Goal: Task Accomplishment & Management: Complete application form

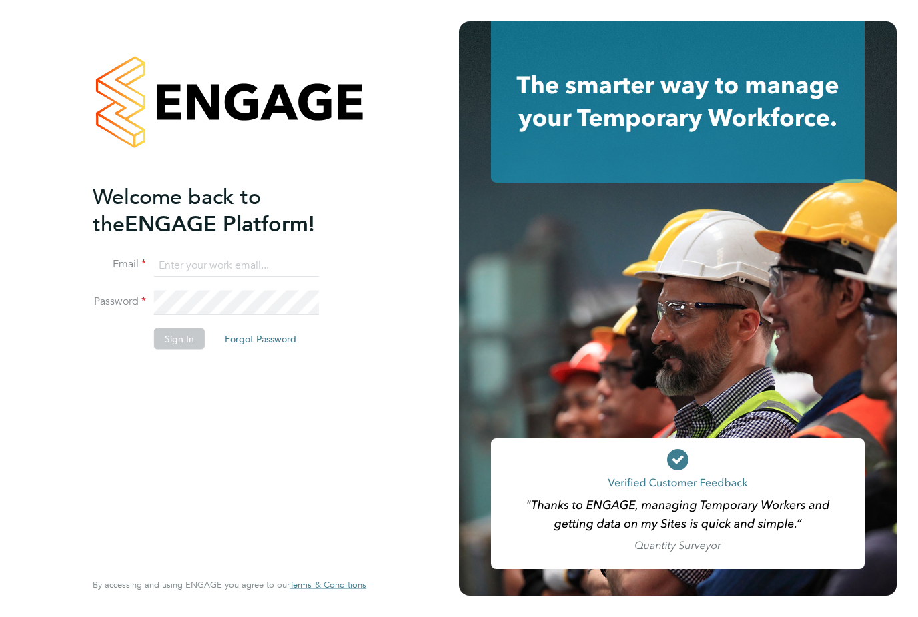
type input "[EMAIL_ADDRESS][DOMAIN_NAME]"
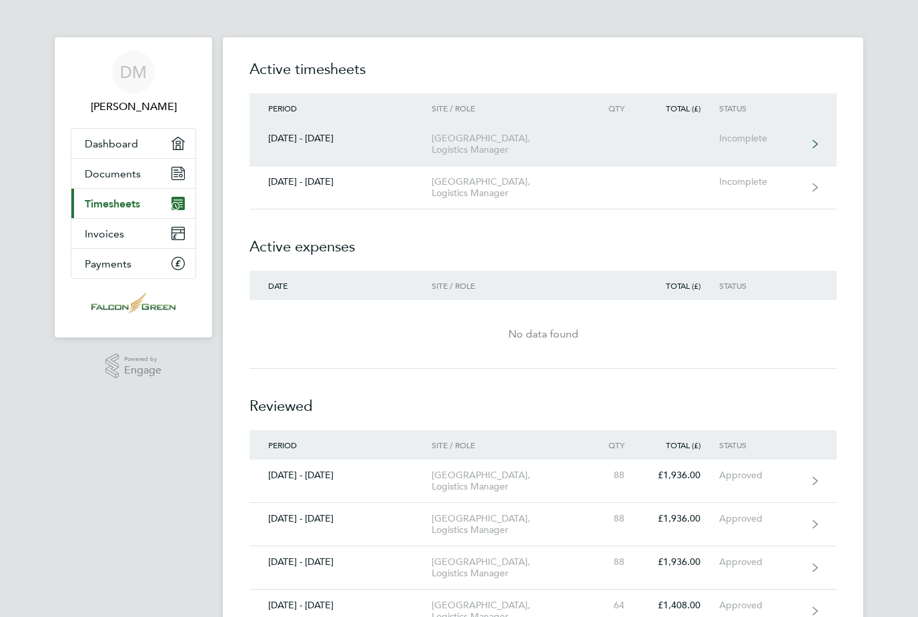
click at [804, 148] on link "[DATE] - [DATE] [GEOGRAPHIC_DATA], Logistics Manager Incomplete" at bounding box center [542, 144] width 587 height 43
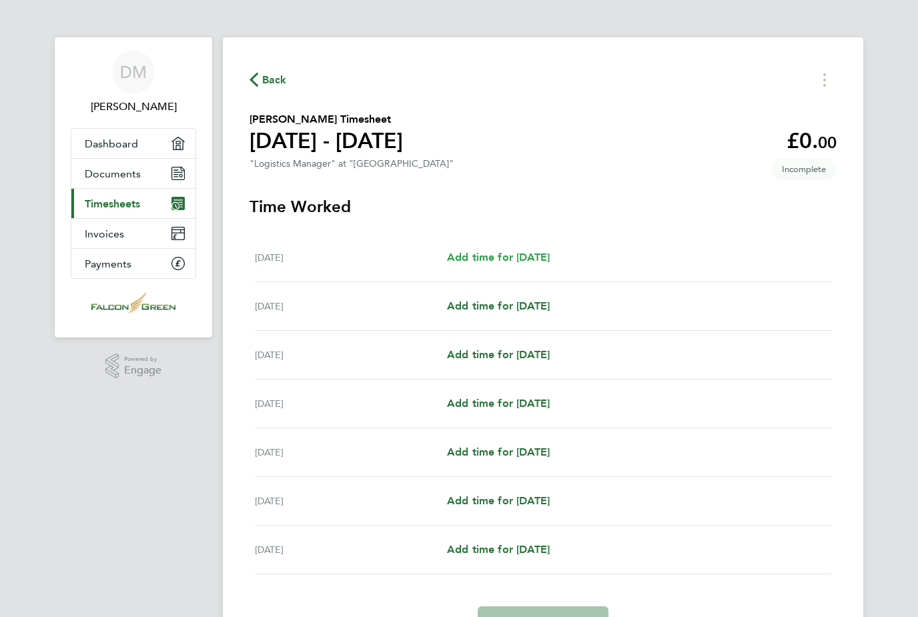
click at [536, 265] on link "Add time for [DATE]" at bounding box center [498, 257] width 103 height 16
select select "30"
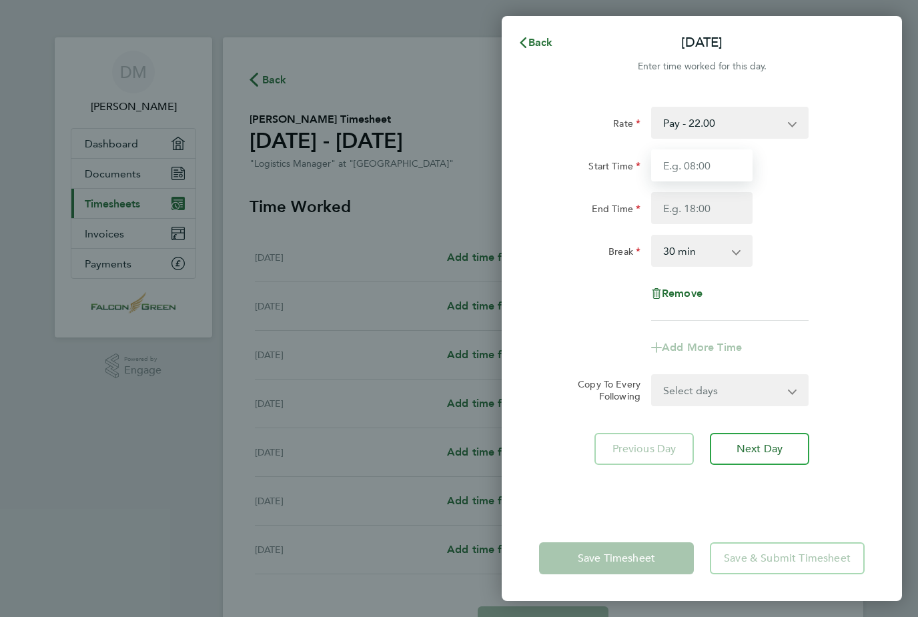
click at [725, 169] on input "Start Time" at bounding box center [701, 165] width 101 height 32
click at [711, 204] on input "End Time" at bounding box center [701, 208] width 101 height 32
type input "19:00"
click at [742, 255] on app-icon-cross-button at bounding box center [743, 250] width 16 height 29
type input "07:00"
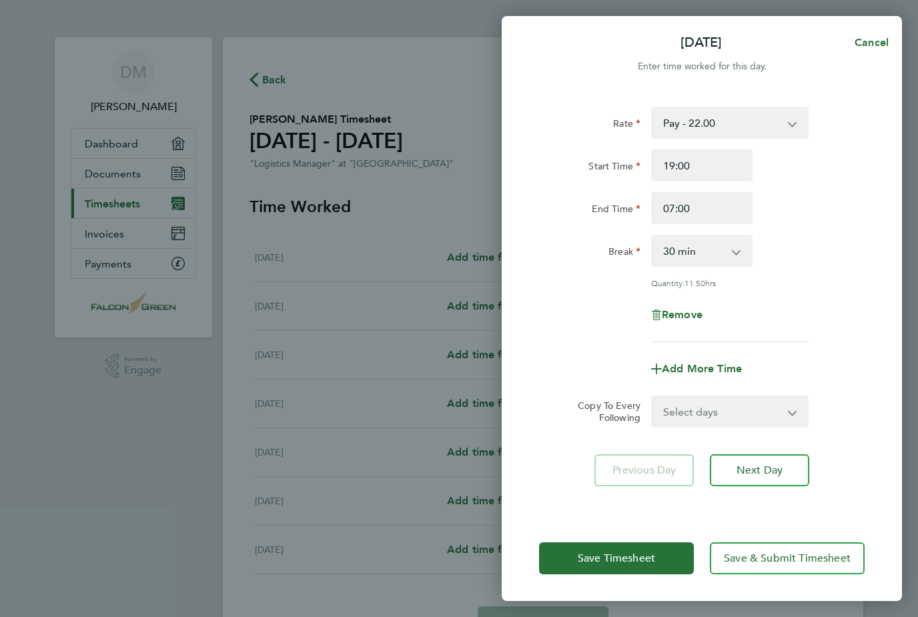
click at [728, 251] on select "0 min 15 min 30 min 45 min 60 min 75 min 90 min" at bounding box center [693, 250] width 83 height 29
select select "0"
click at [784, 476] on button "Next Day" at bounding box center [759, 470] width 99 height 32
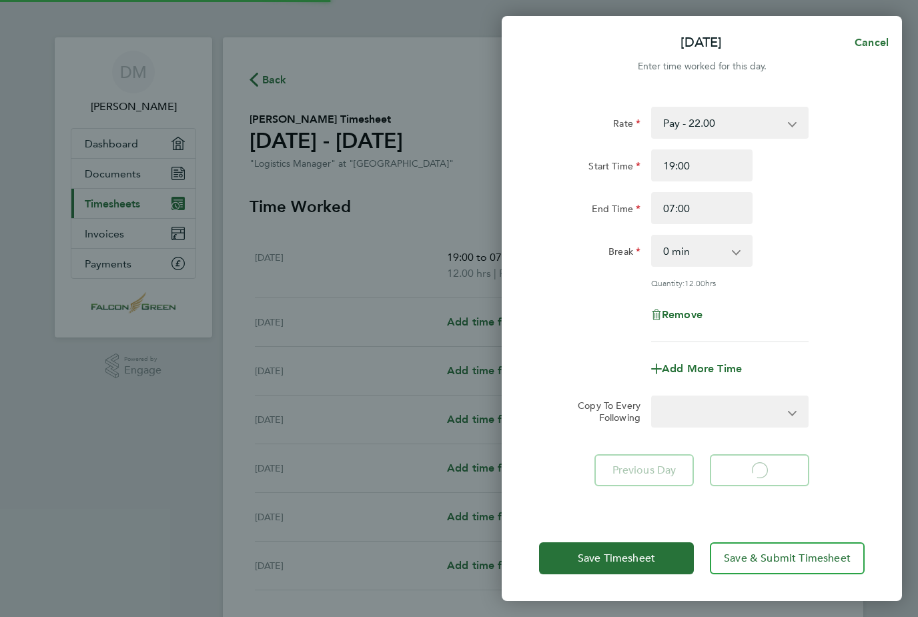
select select "30"
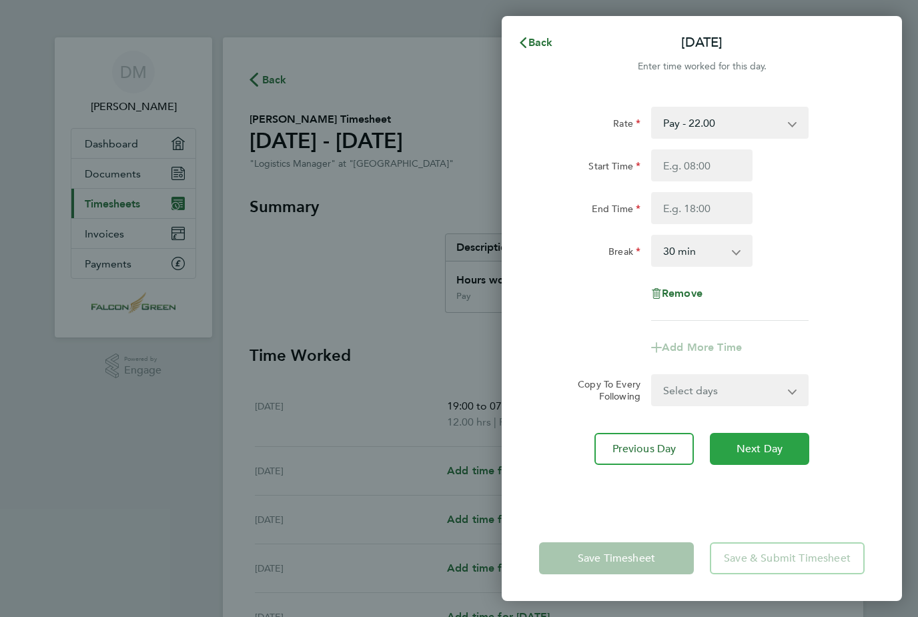
click at [766, 455] on span "Next Day" at bounding box center [759, 448] width 46 height 13
select select "30"
click at [710, 158] on input "Start Time" at bounding box center [701, 165] width 101 height 32
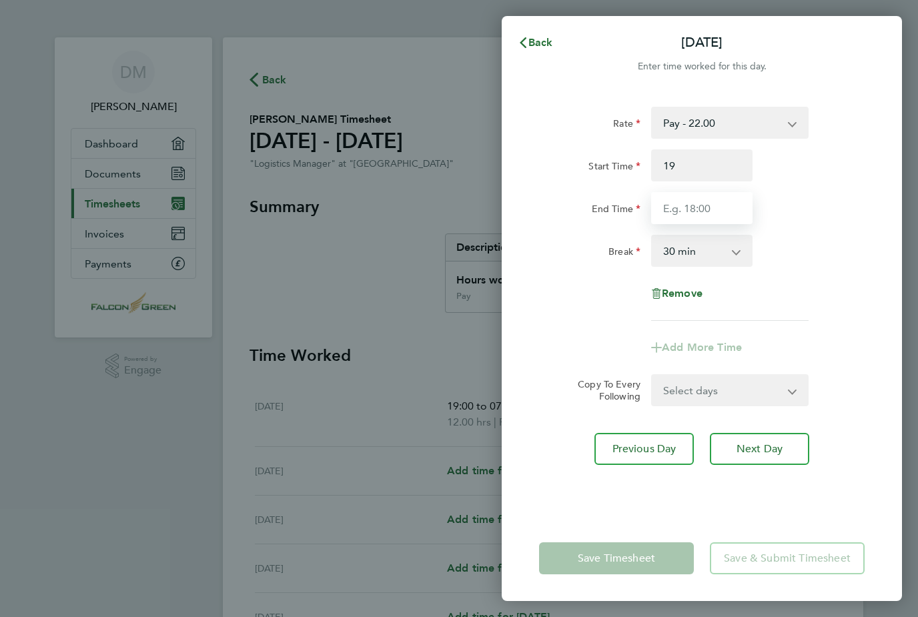
click at [708, 216] on input "End Time" at bounding box center [701, 208] width 101 height 32
type input "19:00"
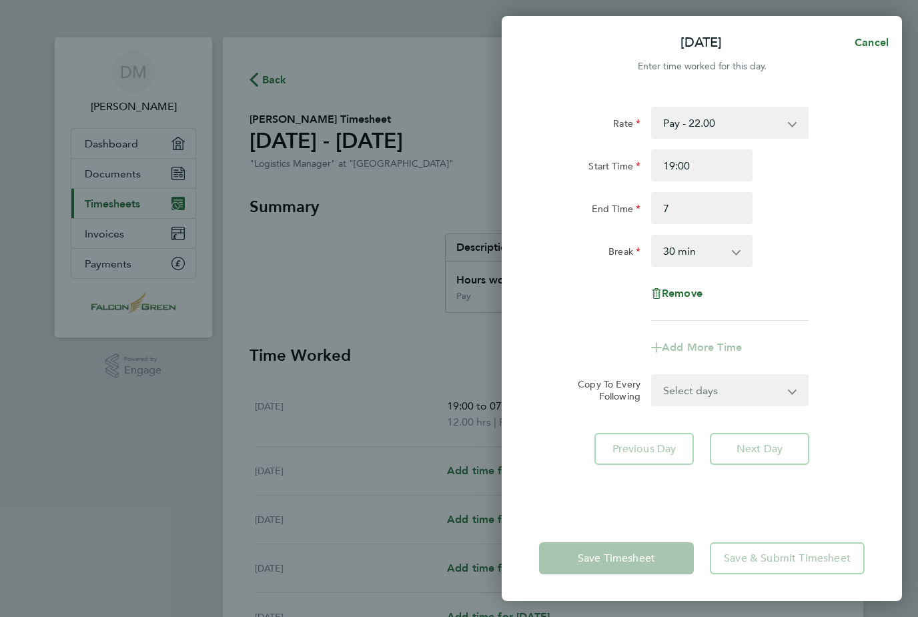
click at [732, 251] on select "0 min 15 min 30 min 45 min 60 min 75 min 90 min" at bounding box center [693, 250] width 83 height 29
type input "07:00"
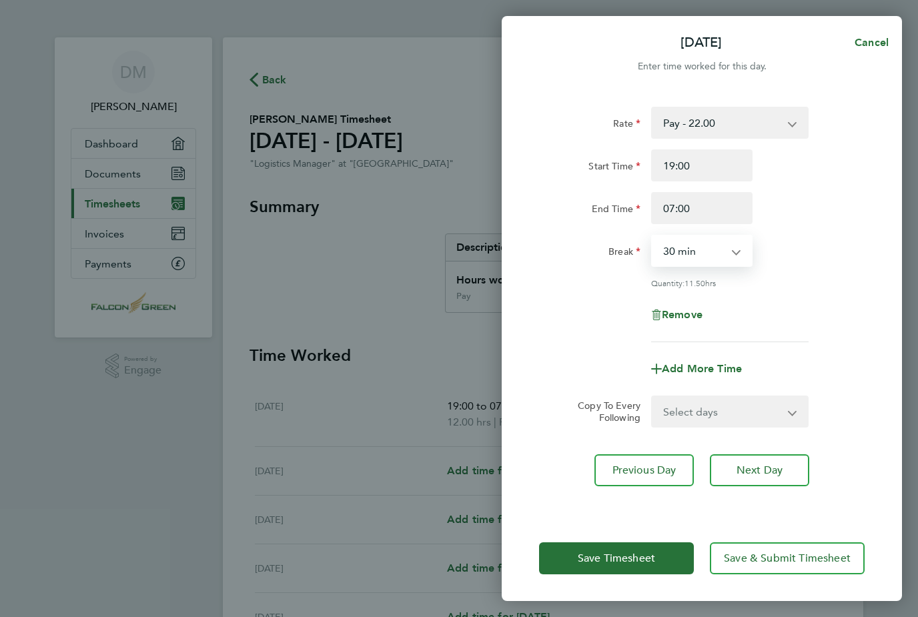
select select "0"
click at [796, 471] on button "Next Day" at bounding box center [759, 470] width 99 height 32
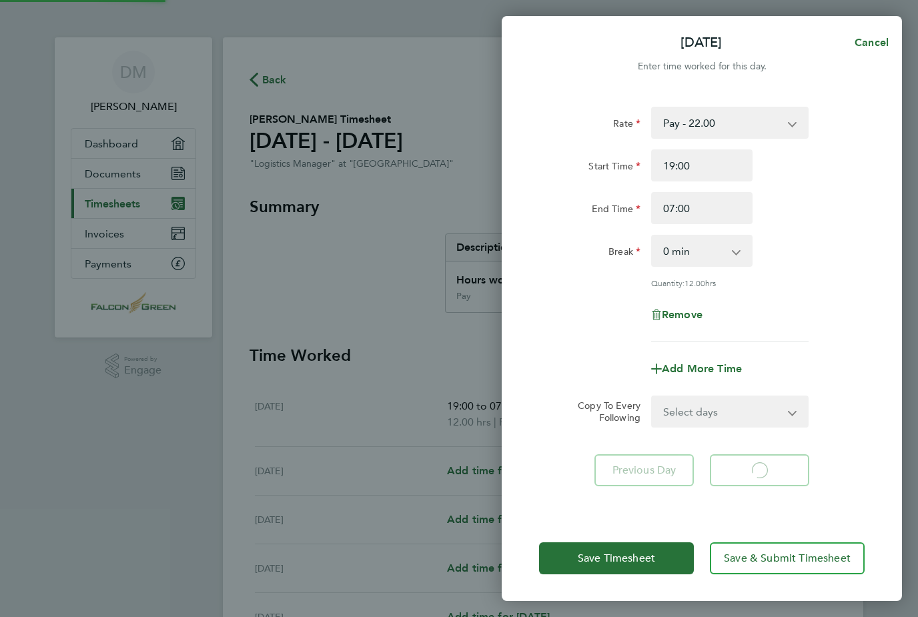
select select "30"
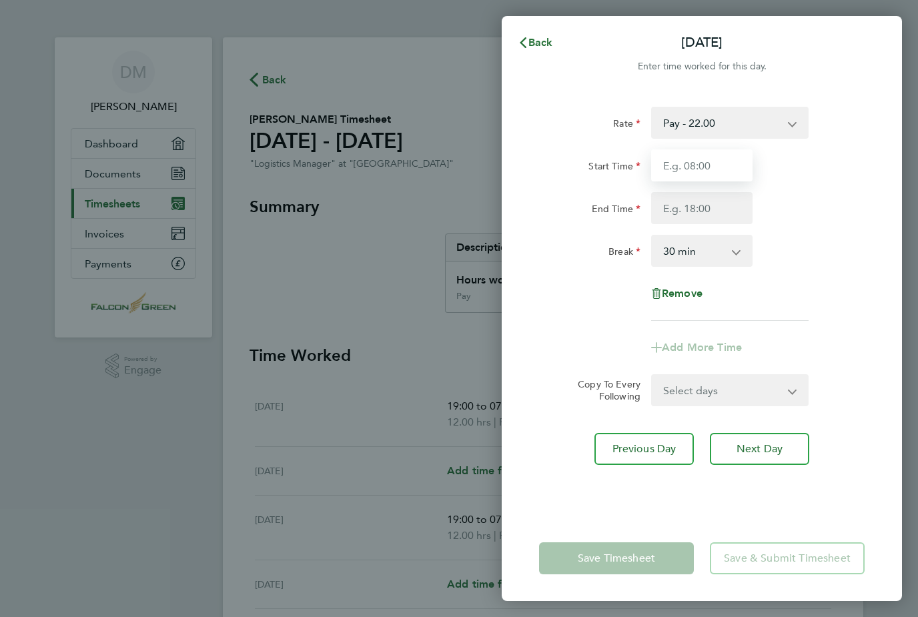
click at [710, 169] on input "Start Time" at bounding box center [701, 165] width 101 height 32
click at [716, 208] on input "End Time" at bounding box center [701, 208] width 101 height 32
type input "19:00"
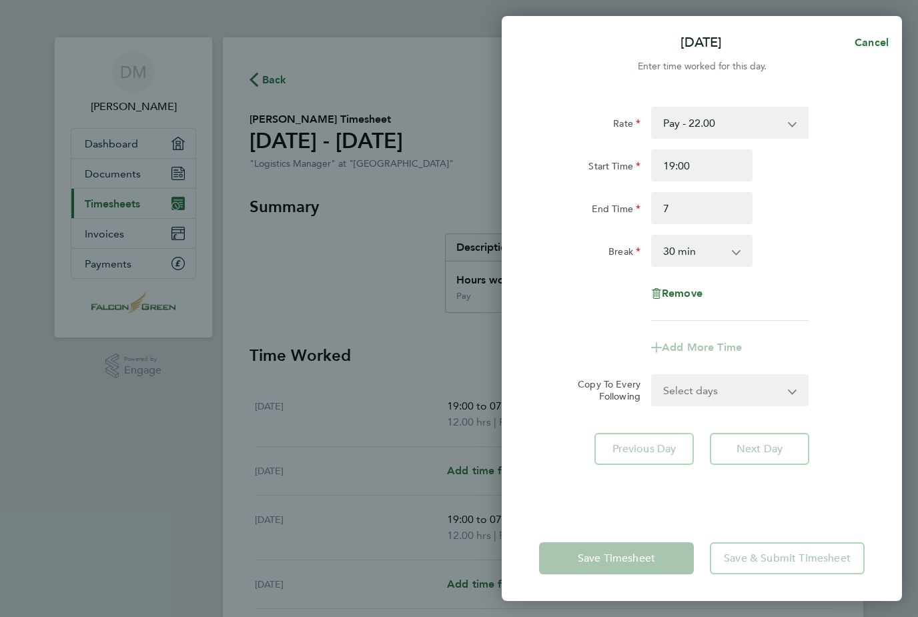
click at [734, 250] on select "0 min 15 min 30 min 45 min 60 min 75 min 90 min" at bounding box center [693, 250] width 83 height 29
type input "07:00"
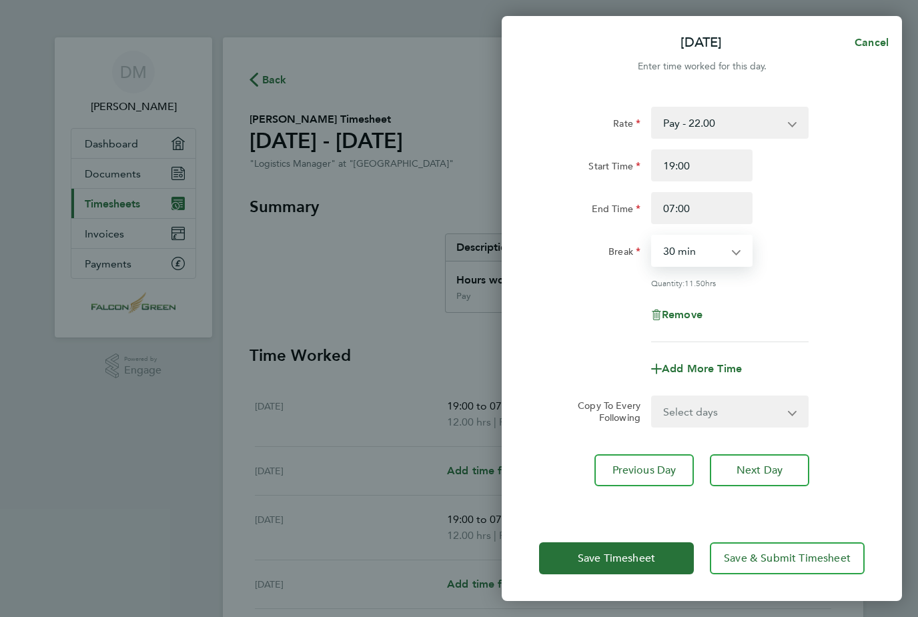
select select "0"
click at [784, 463] on button "Next Day" at bounding box center [759, 470] width 99 height 32
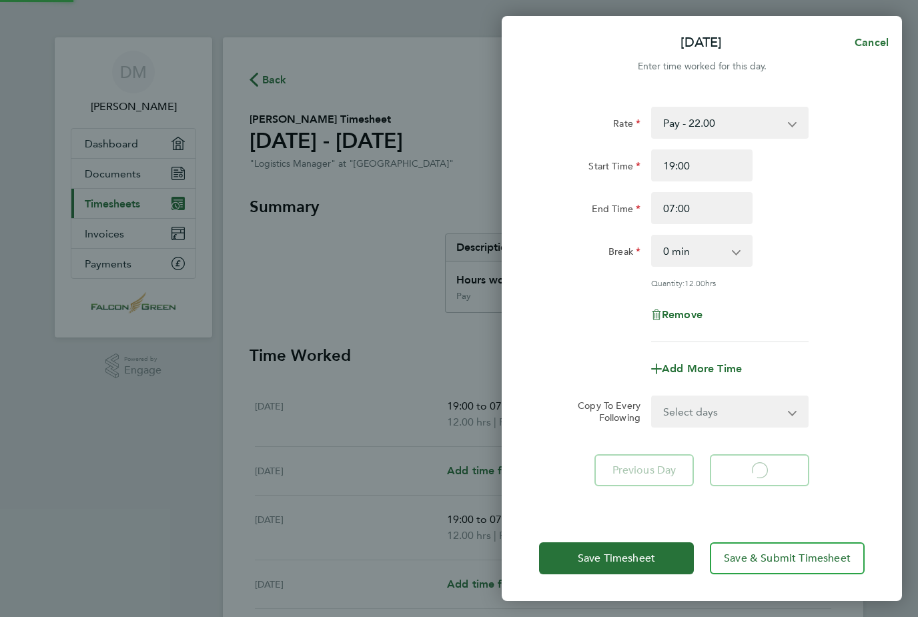
select select "30"
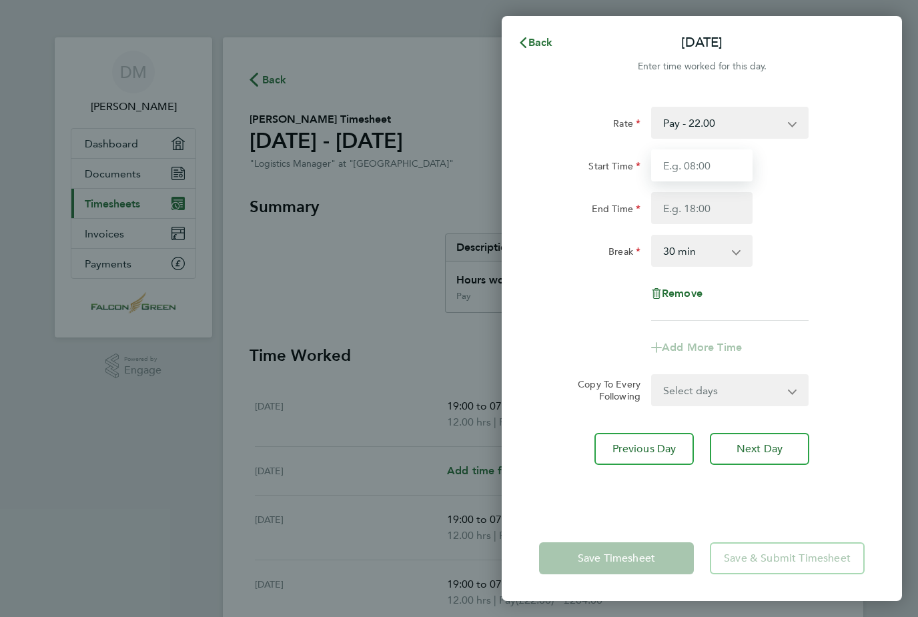
click at [725, 163] on input "Start Time" at bounding box center [701, 165] width 101 height 32
click at [703, 209] on input "End Time" at bounding box center [701, 208] width 101 height 32
type input "19:00"
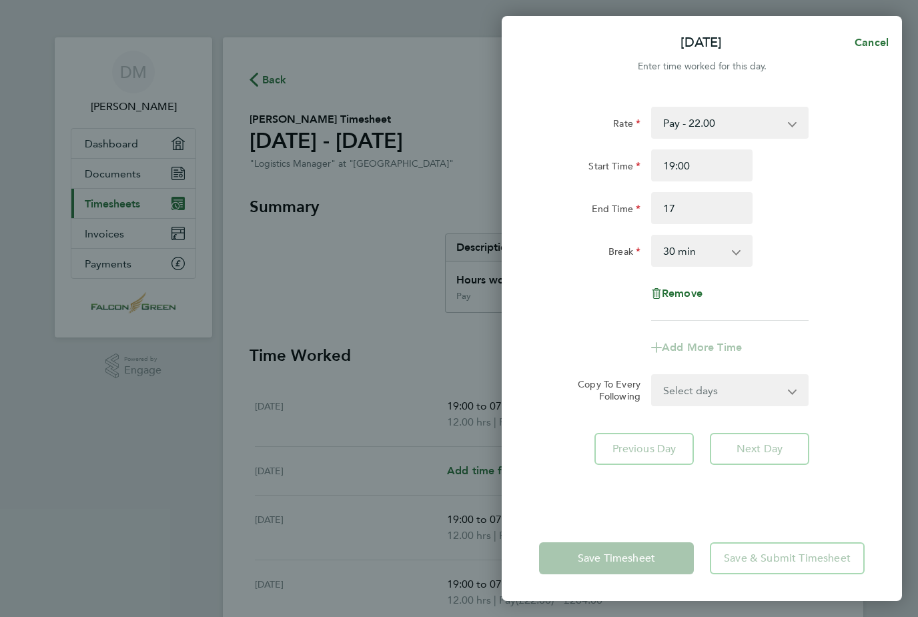
click at [732, 240] on select "0 min 15 min 30 min 45 min 60 min 75 min 90 min" at bounding box center [693, 250] width 83 height 29
type input "17:00"
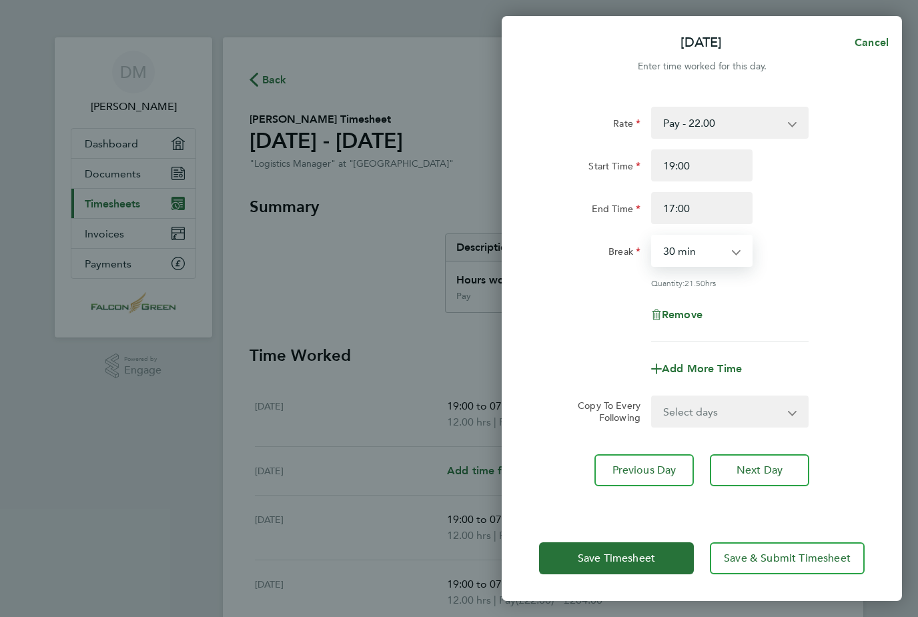
select select "0"
click at [726, 200] on input "17:00" at bounding box center [701, 208] width 101 height 32
click at [700, 207] on input "17:00" at bounding box center [701, 208] width 101 height 32
type input "1"
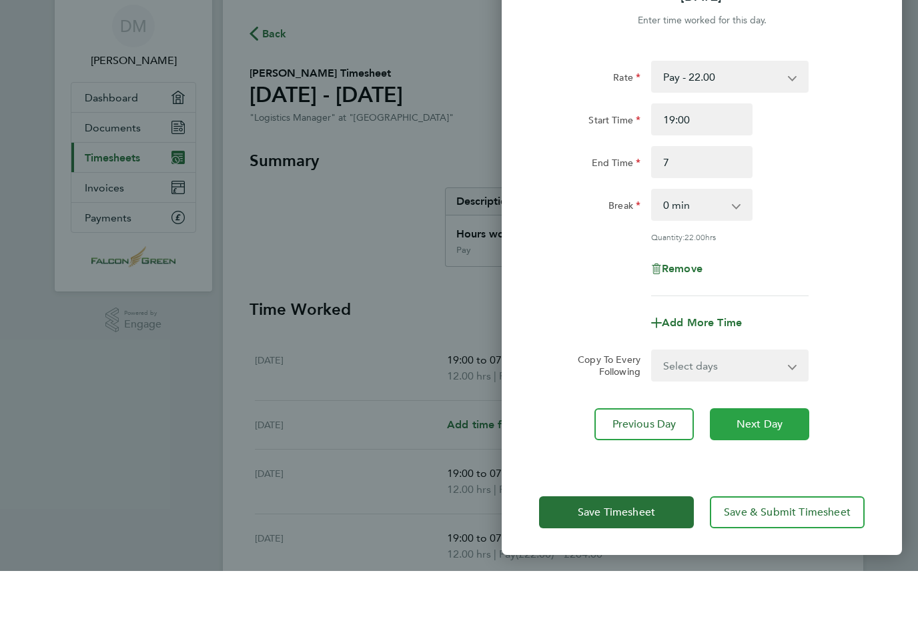
click at [778, 454] on button "Next Day" at bounding box center [759, 470] width 99 height 32
type input "07:00"
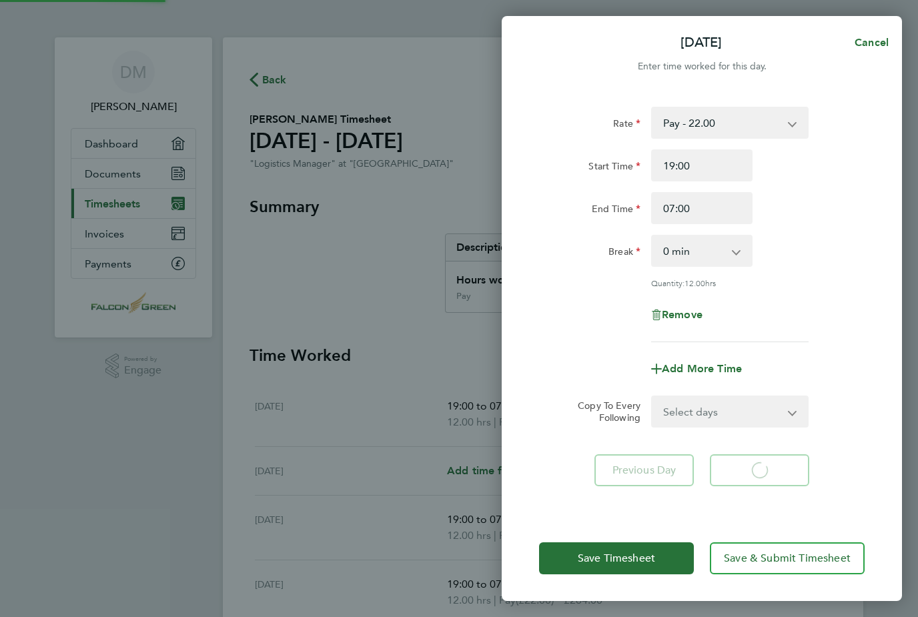
select select "30"
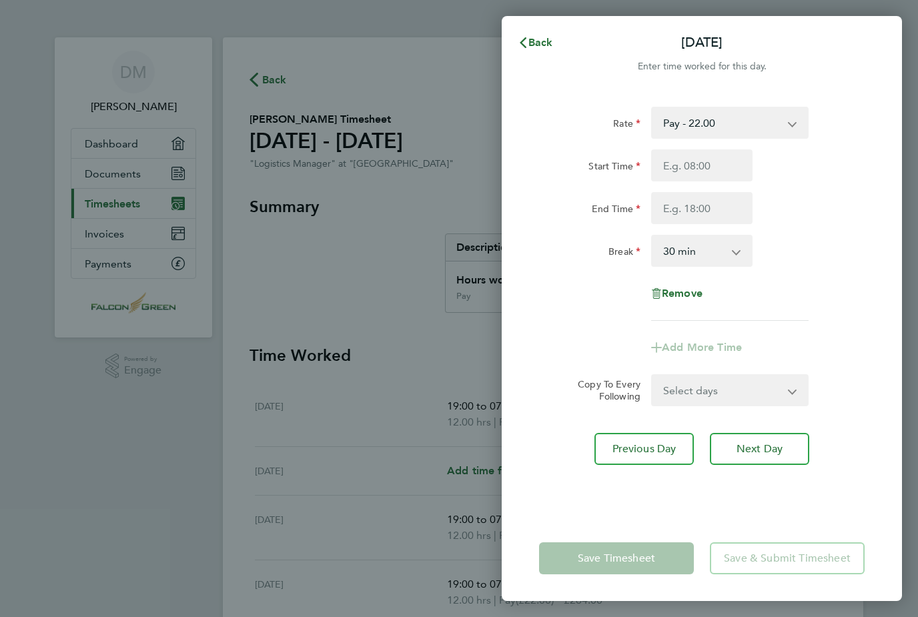
click at [734, 249] on select "0 min 15 min 30 min 45 min 60 min 75 min 90 min" at bounding box center [693, 250] width 83 height 29
select select "0"
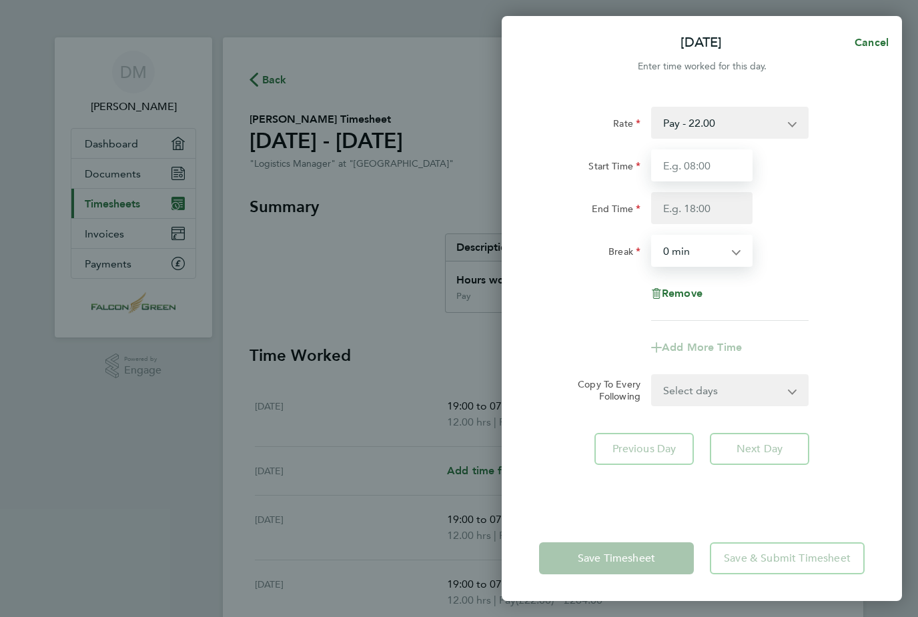
click at [723, 162] on input "Start Time" at bounding box center [701, 165] width 101 height 32
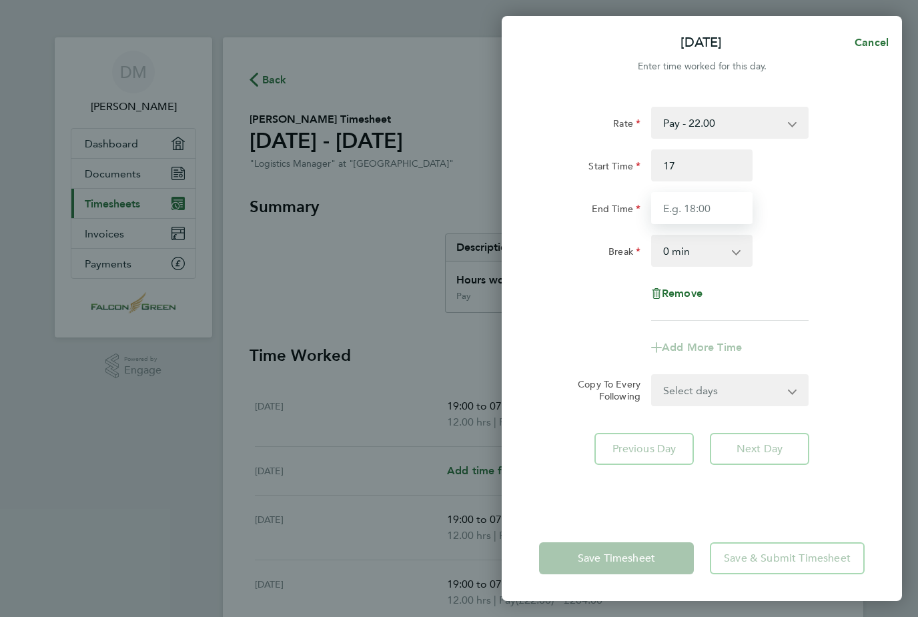
click at [728, 205] on input "End Time" at bounding box center [701, 208] width 101 height 32
type input "17:00"
click at [816, 283] on div "Rate Pay - 22.00 Logistics Manager - 22.00 Start Time 17:00 End Time 7 Break 0 …" at bounding box center [701, 214] width 325 height 214
type input "07:00"
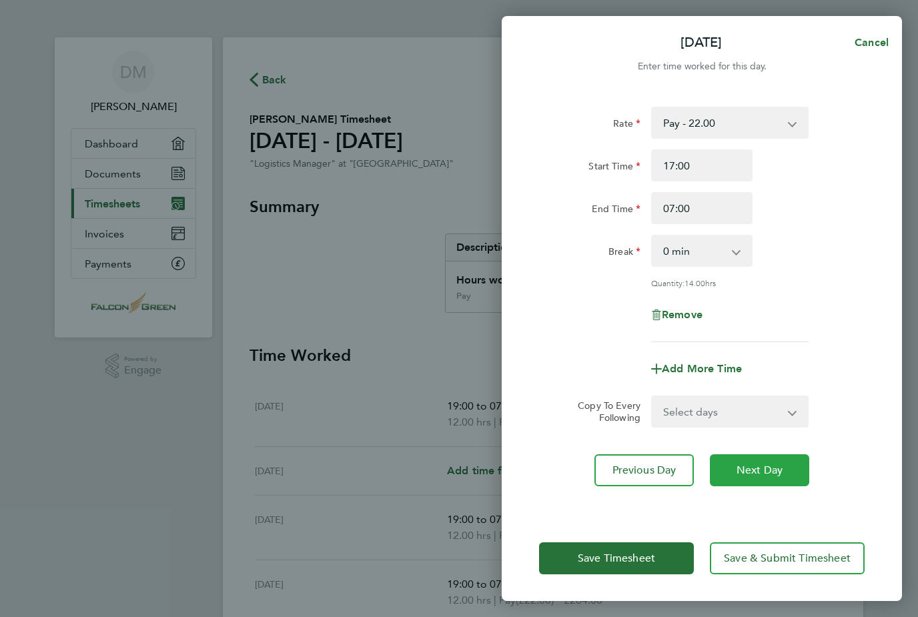
click at [758, 470] on span "Next Day" at bounding box center [759, 470] width 46 height 13
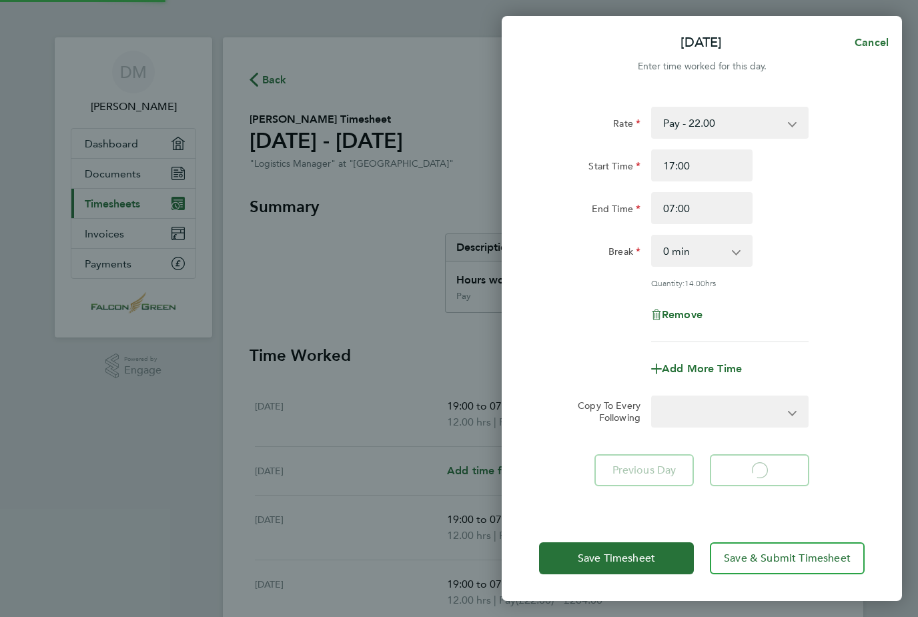
select select "30"
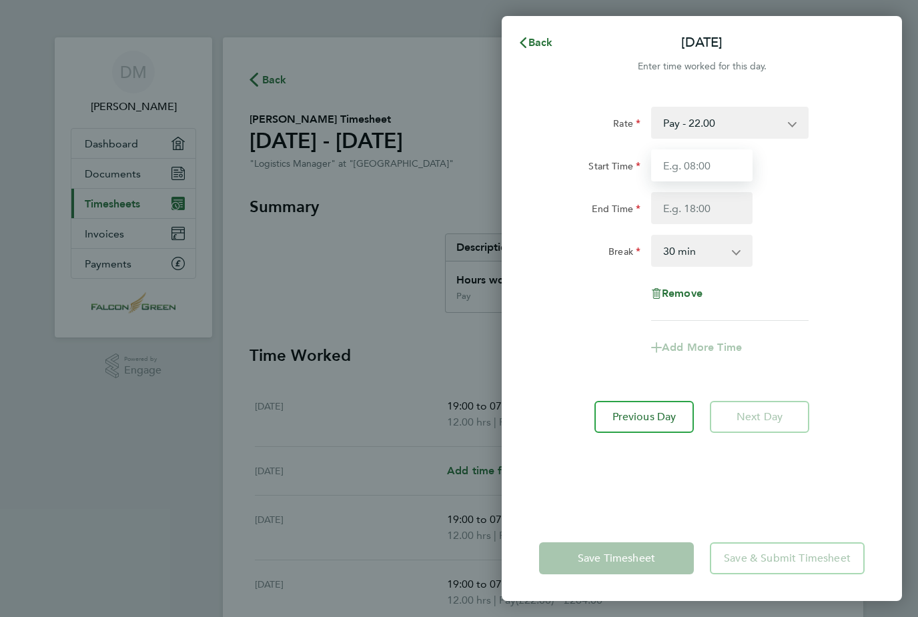
click at [722, 158] on input "Start Time" at bounding box center [701, 165] width 101 height 32
click at [722, 205] on input "End Time" at bounding box center [701, 208] width 101 height 32
type input "17:00"
click at [742, 245] on app-icon-cross-button at bounding box center [743, 250] width 16 height 29
type input "07:00"
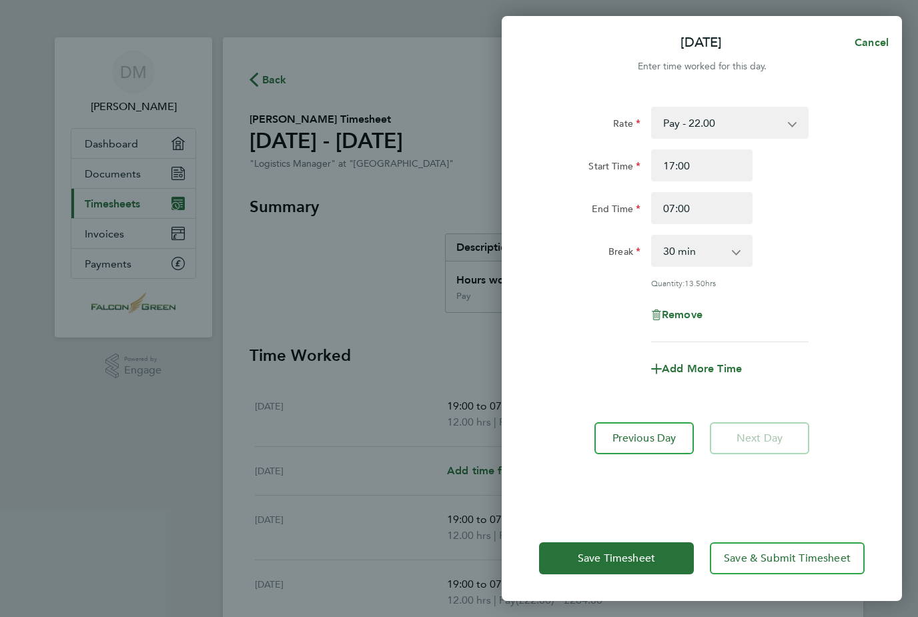
click at [733, 245] on select "0 min 15 min 30 min 45 min 60 min 75 min 90 min" at bounding box center [693, 250] width 83 height 29
select select "0"
click at [785, 441] on app-form-button "Next Day" at bounding box center [755, 438] width 107 height 32
click at [650, 574] on button "Save Timesheet" at bounding box center [616, 558] width 155 height 32
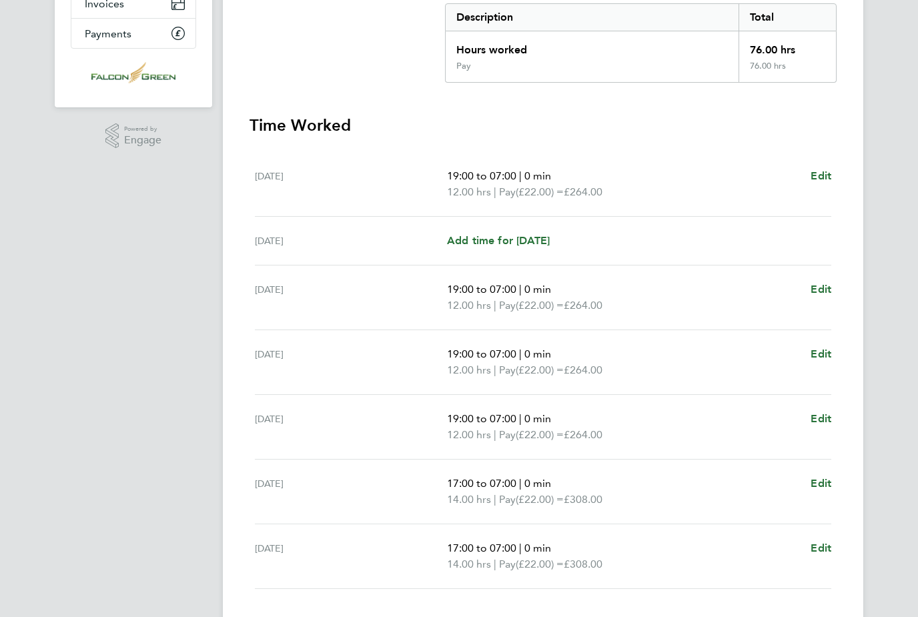
scroll to position [230, 0]
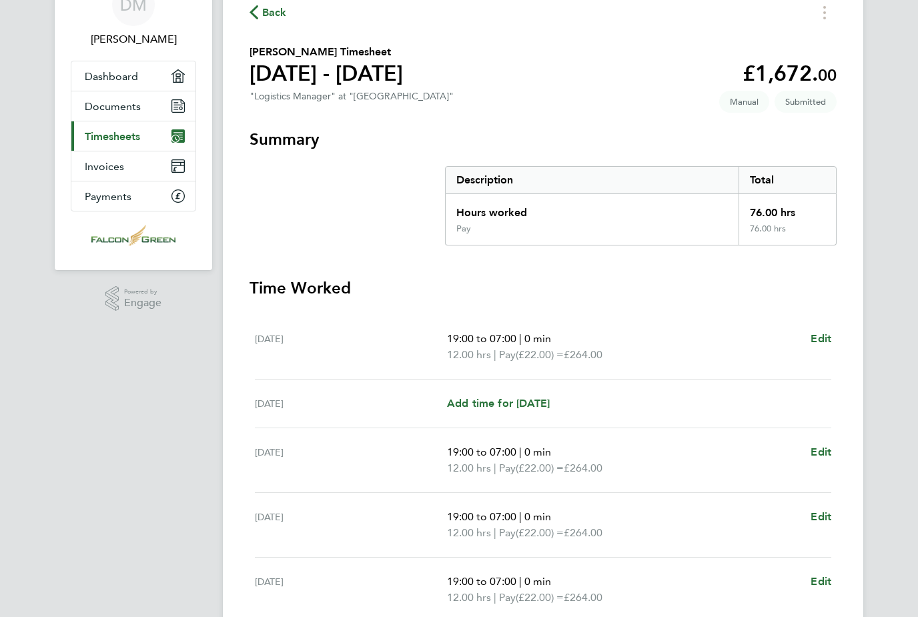
scroll to position [0, 0]
